Goal: Task Accomplishment & Management: Complete application form

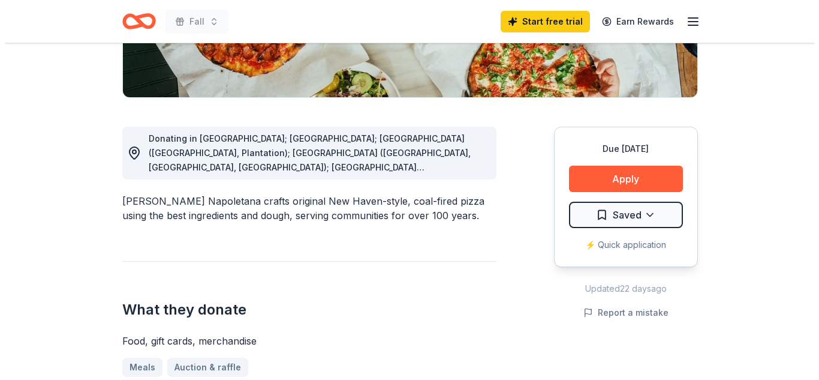
scroll to position [249, 0]
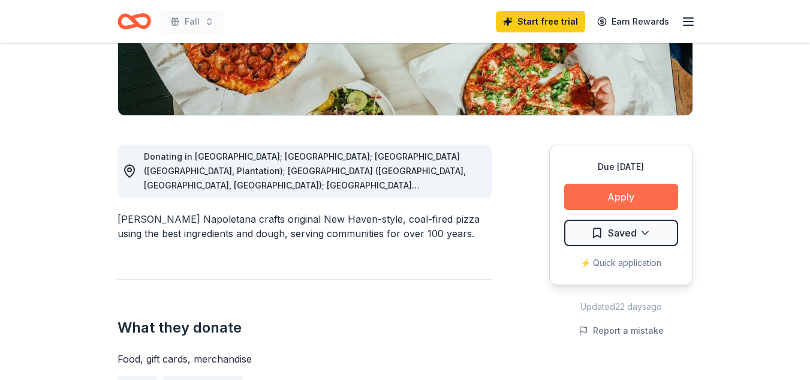
click at [628, 194] on button "Apply" at bounding box center [621, 196] width 114 height 26
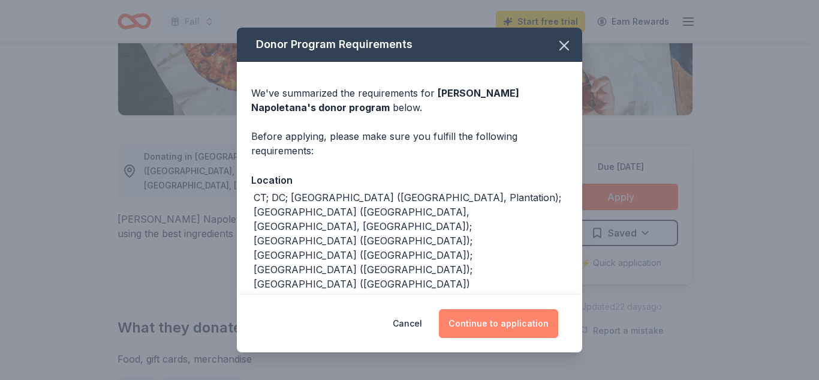
click at [538, 321] on button "Continue to application" at bounding box center [498, 323] width 119 height 29
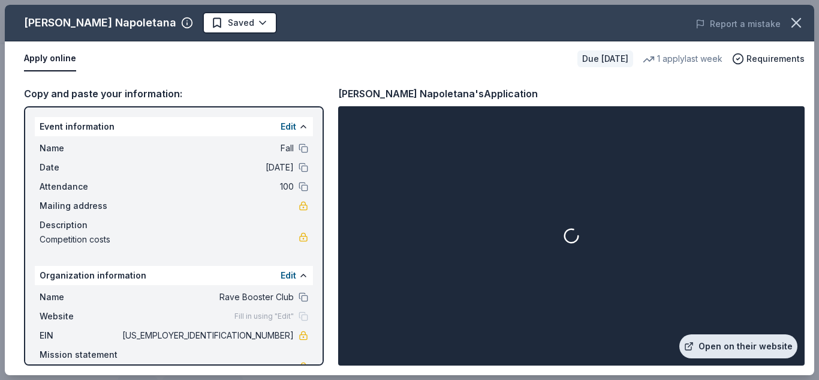
click at [747, 340] on link "Open on their website" at bounding box center [738, 346] width 118 height 24
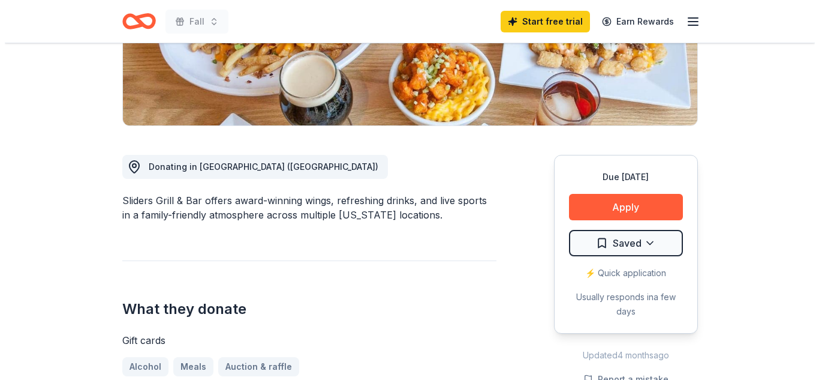
scroll to position [191, 0]
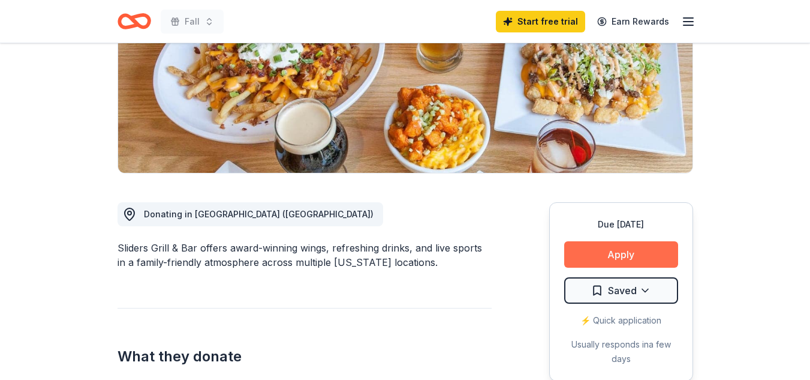
click at [657, 252] on button "Apply" at bounding box center [621, 254] width 114 height 26
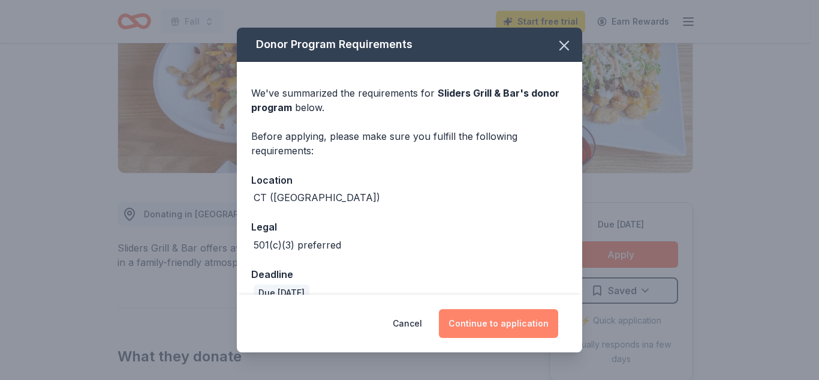
click at [513, 325] on button "Continue to application" at bounding box center [498, 323] width 119 height 29
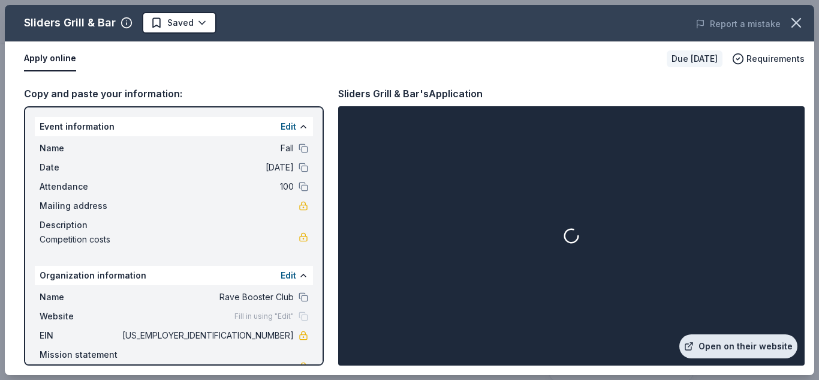
click at [732, 347] on link "Open on their website" at bounding box center [738, 346] width 118 height 24
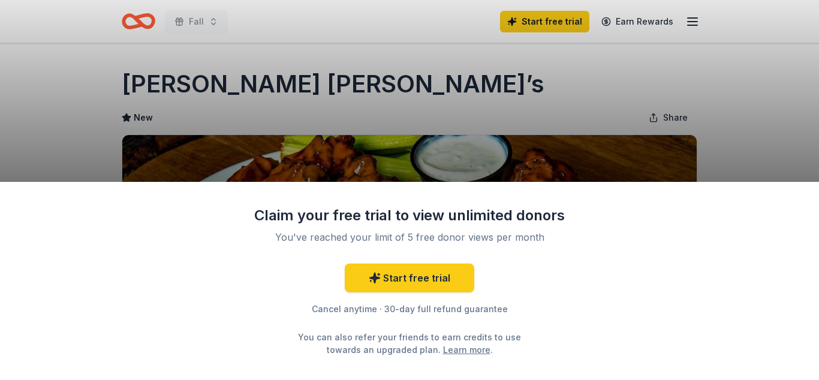
click at [803, 107] on div "Claim your free trial to view unlimited donors You've reached your limit of 5 f…" at bounding box center [409, 190] width 819 height 380
drag, startPoint x: 740, startPoint y: 97, endPoint x: 747, endPoint y: 57, distance: 40.8
click at [742, 52] on div "Claim your free trial to view unlimited donors You've reached your limit of 5 f…" at bounding box center [409, 190] width 819 height 380
click at [731, 94] on div "Claim your free trial to view unlimited donors You've reached your limit of 5 f…" at bounding box center [409, 190] width 819 height 380
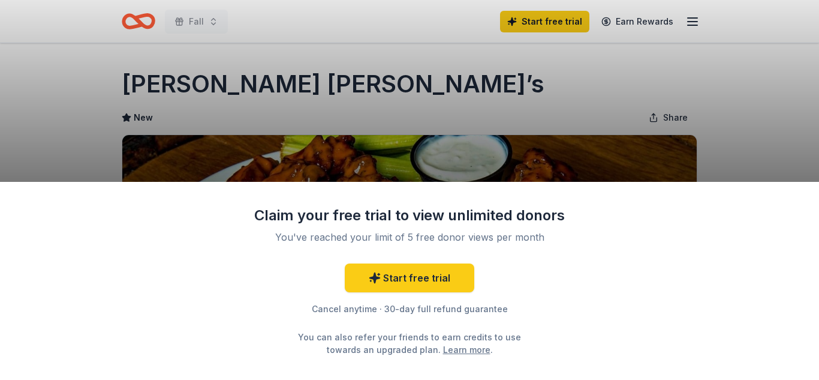
drag, startPoint x: 279, startPoint y: 91, endPoint x: 93, endPoint y: 74, distance: 186.6
click at [93, 74] on div "Claim your free trial to view unlimited donors You've reached your limit of 5 f…" at bounding box center [409, 190] width 819 height 380
